Goal: Task Accomplishment & Management: Use online tool/utility

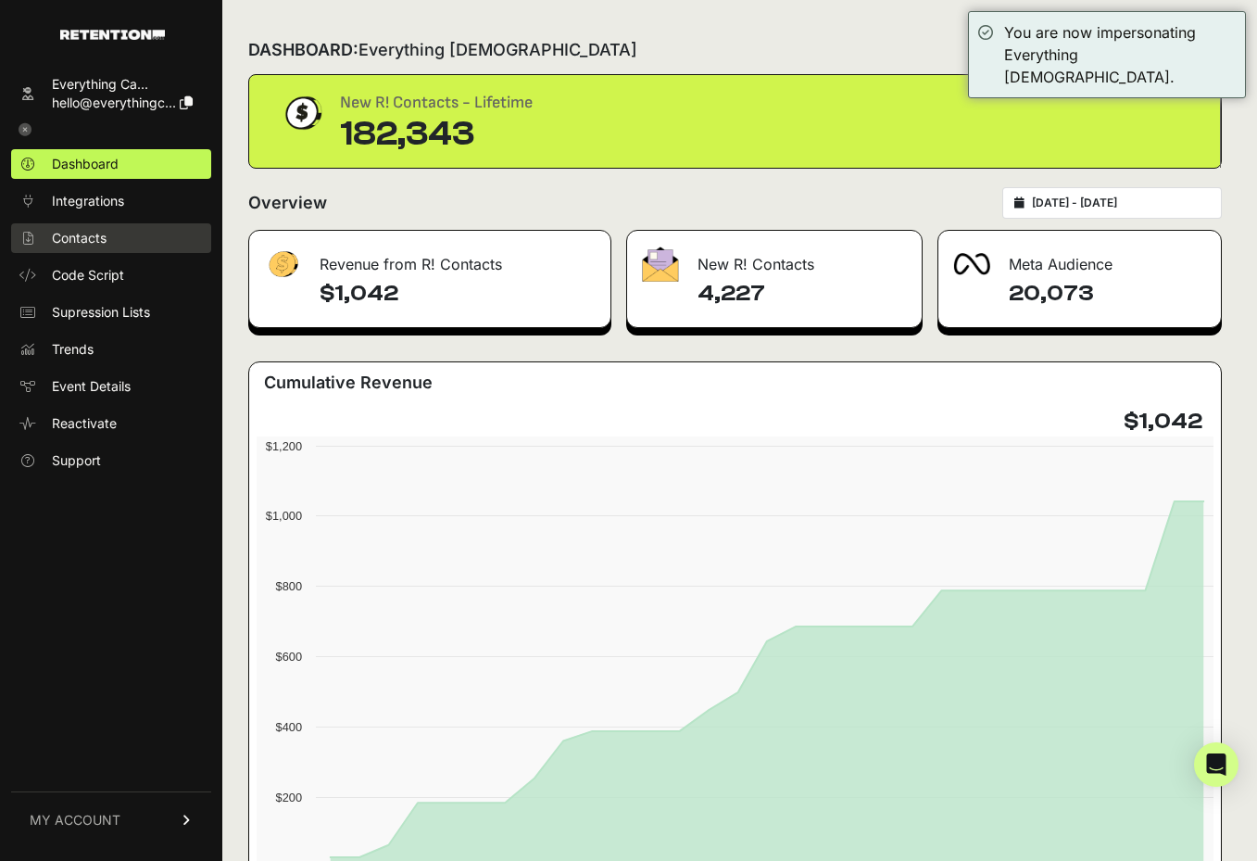
click at [89, 245] on span "Contacts" at bounding box center [79, 238] width 55 height 19
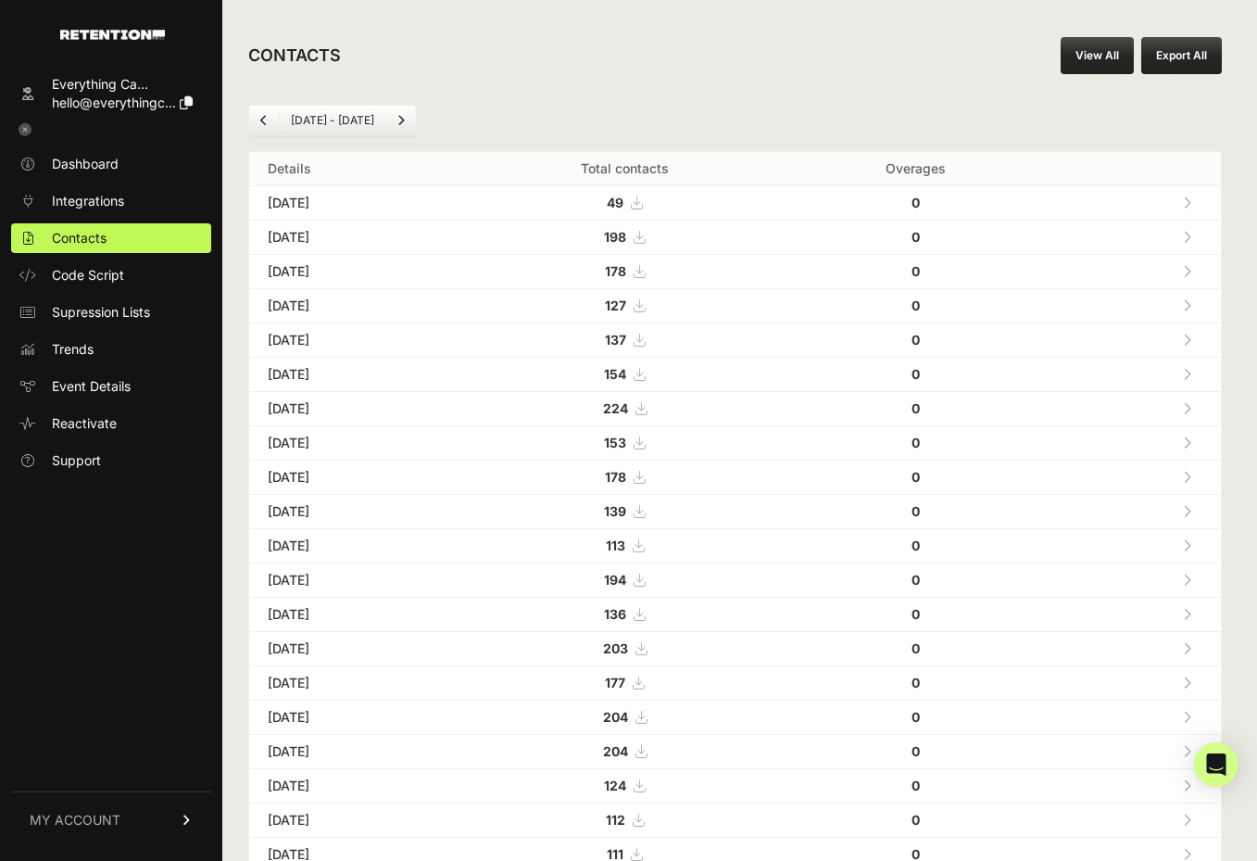
click at [1112, 67] on link "View All" at bounding box center [1097, 55] width 73 height 37
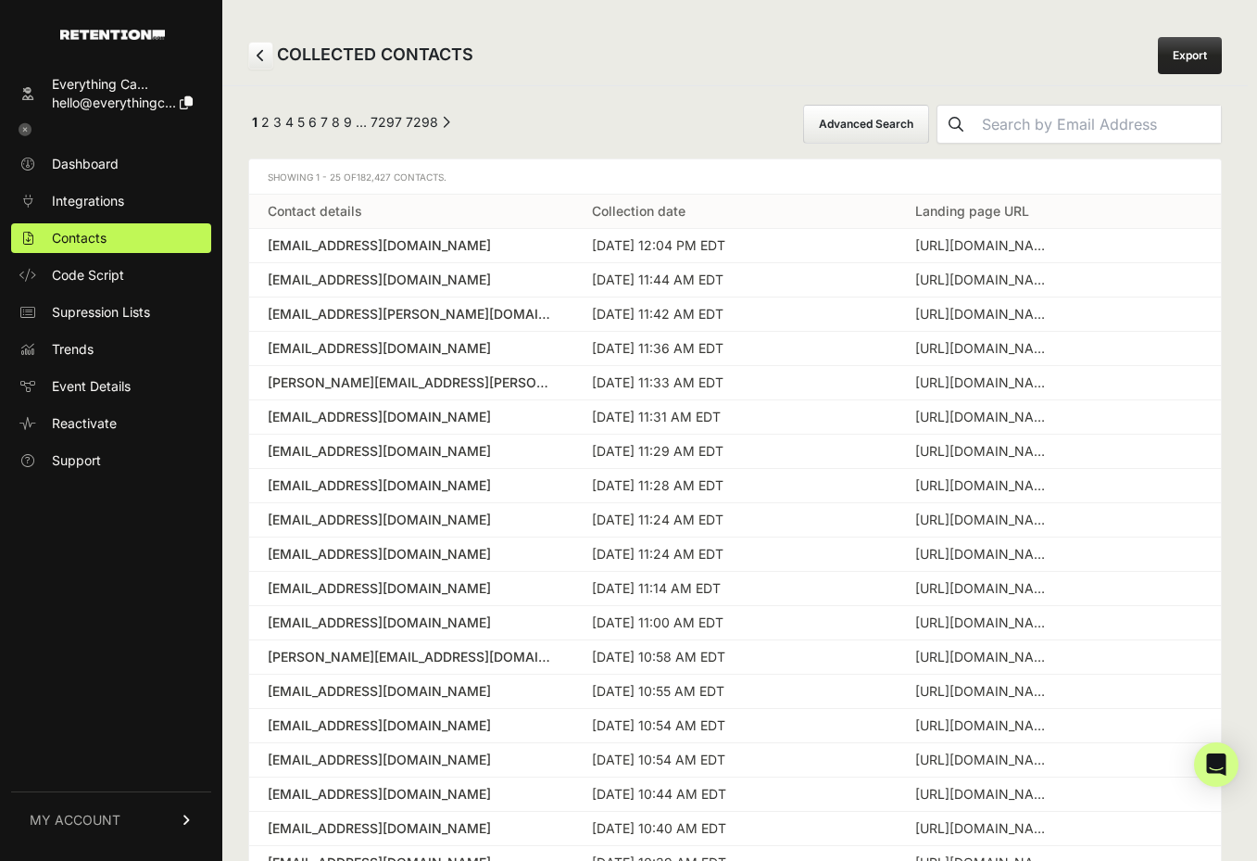
click at [975, 125] on button "submit" at bounding box center [956, 124] width 37 height 37
click at [929, 123] on button "Advanced Search" at bounding box center [866, 124] width 126 height 39
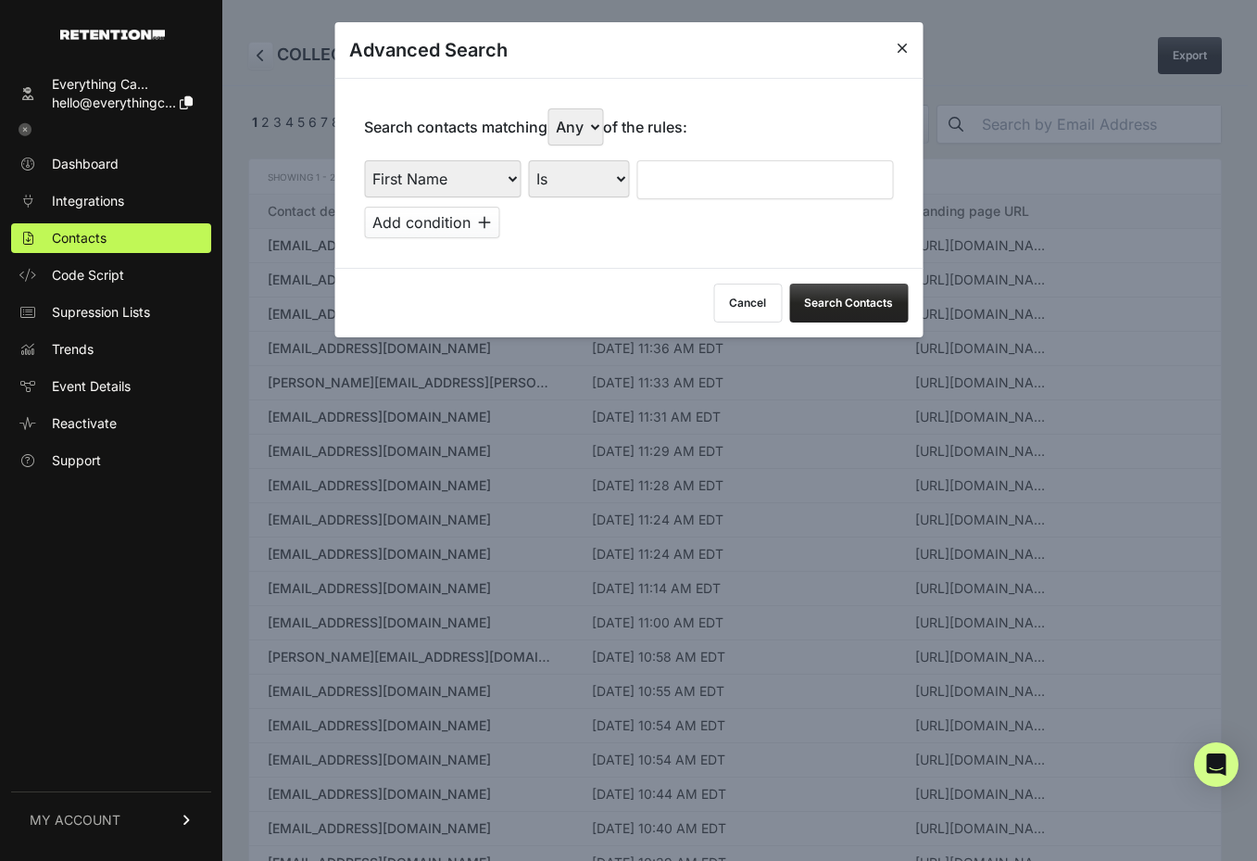
click at [479, 180] on select "First Name Last Name State City Email Email Domain Landing Domain Landing Page …" at bounding box center [442, 178] width 157 height 37
select select "landing_page_domain"
click at [364, 160] on select "First Name Last Name State City Email Email Domain Landing Domain Landing Page …" at bounding box center [442, 178] width 157 height 37
click at [598, 183] on select "Is Is not Contains Starts with" at bounding box center [578, 178] width 101 height 37
select select "contains"
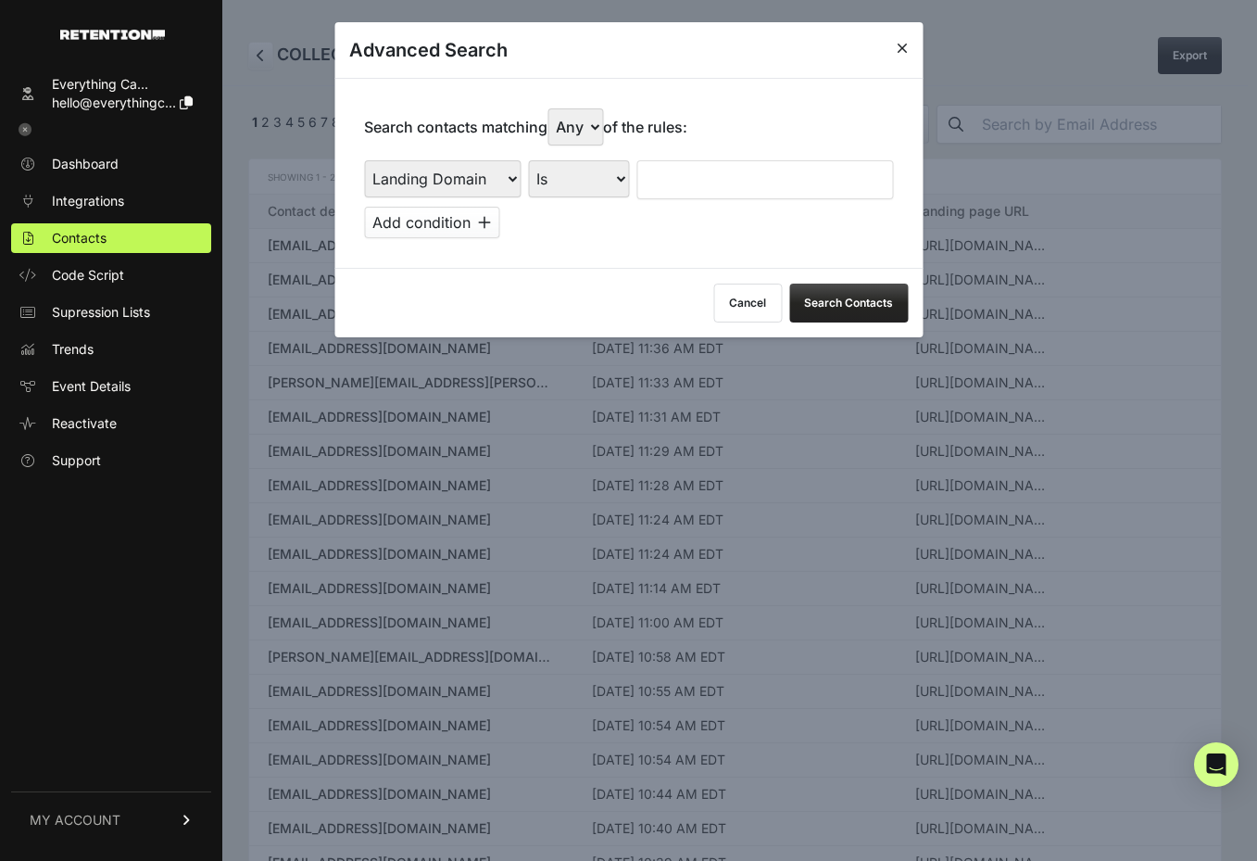
click at [529, 160] on select "Is Is not Contains Starts with" at bounding box center [578, 178] width 101 height 37
click at [702, 187] on input "text" at bounding box center [765, 179] width 257 height 39
type input "homeschool"
click button at bounding box center [0, 0] width 0 height 0
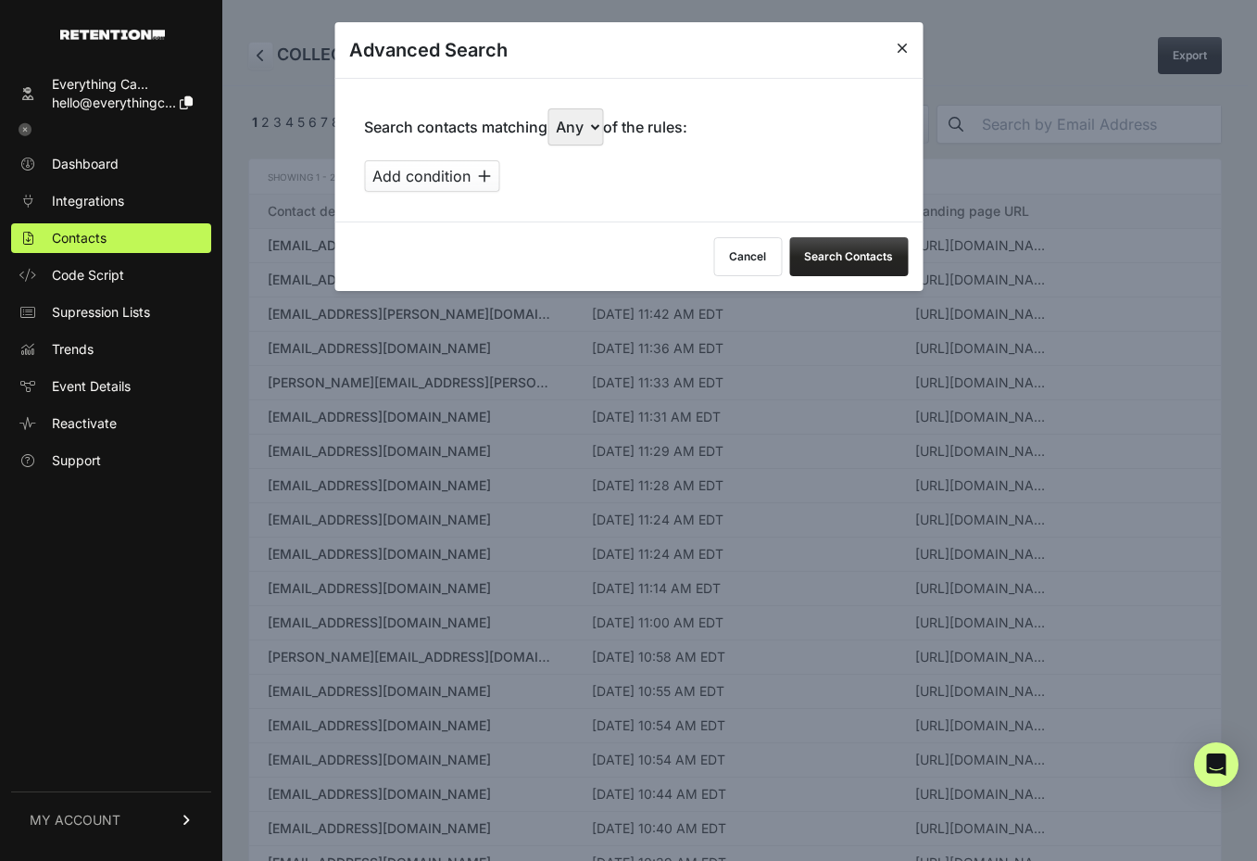
click at [866, 260] on button "Search Contacts" at bounding box center [848, 256] width 119 height 39
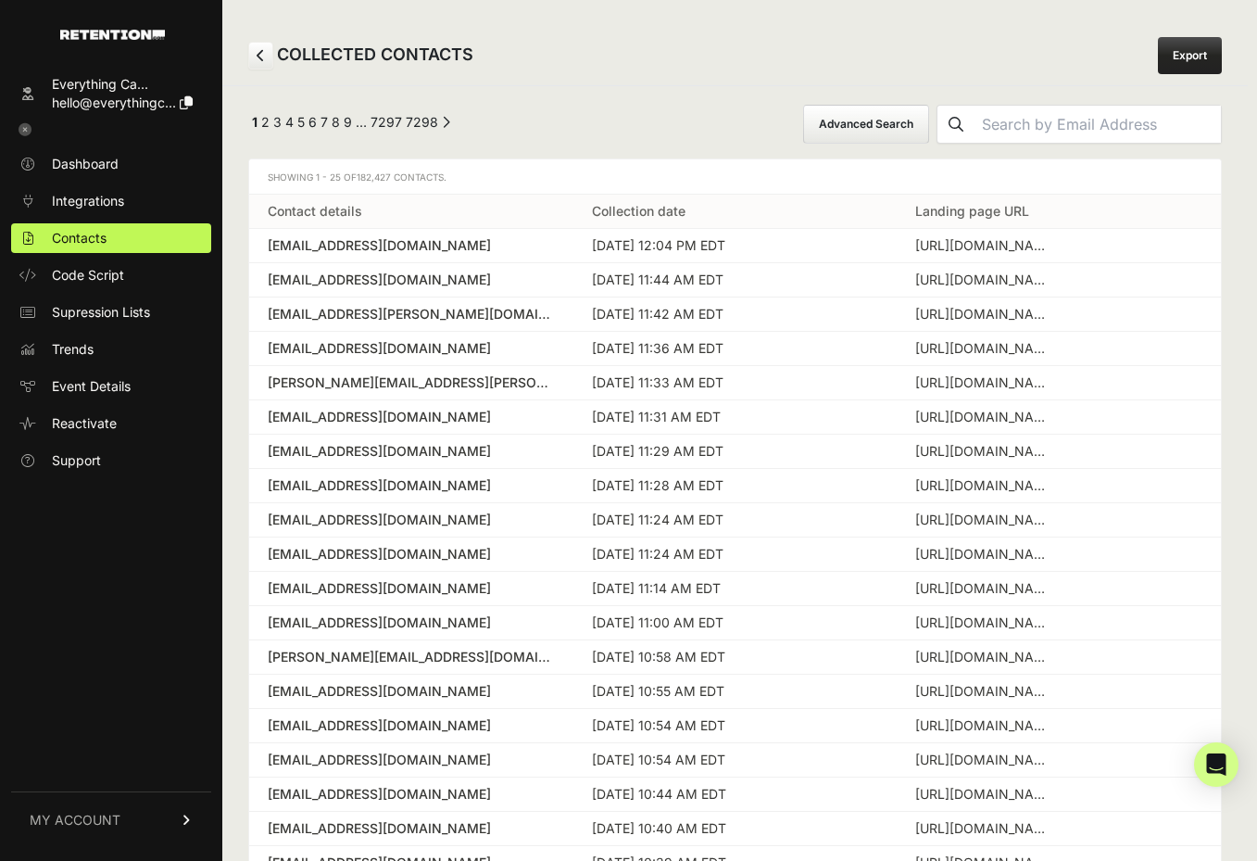
click at [27, 125] on icon at bounding box center [25, 129] width 13 height 13
click at [26, 132] on icon at bounding box center [25, 129] width 13 height 13
